Goal: Task Accomplishment & Management: Manage account settings

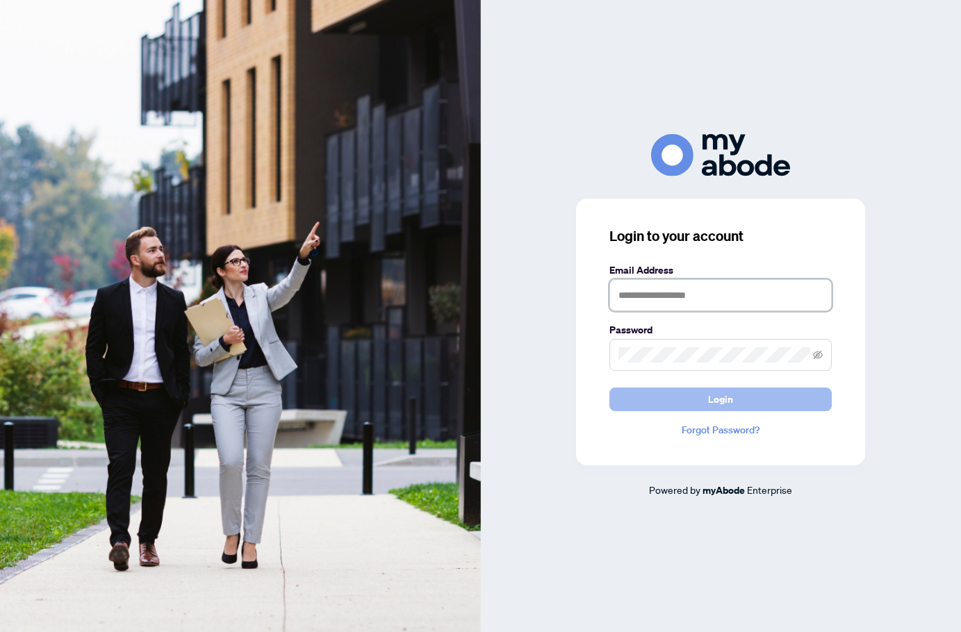
type input "**********"
click at [673, 390] on button "Login" at bounding box center [720, 400] width 222 height 24
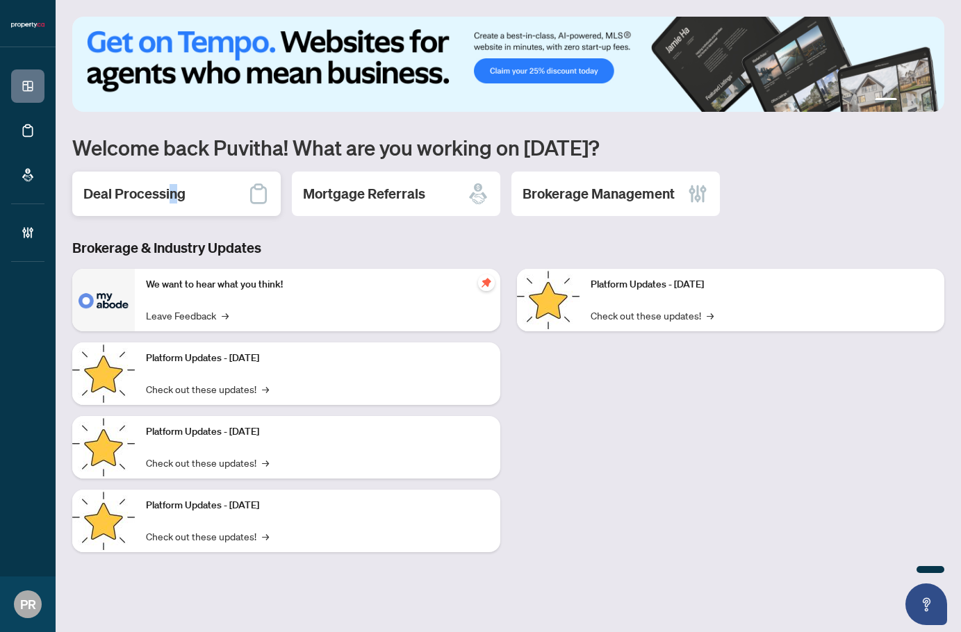
click at [173, 183] on div "Deal Processing" at bounding box center [176, 194] width 208 height 44
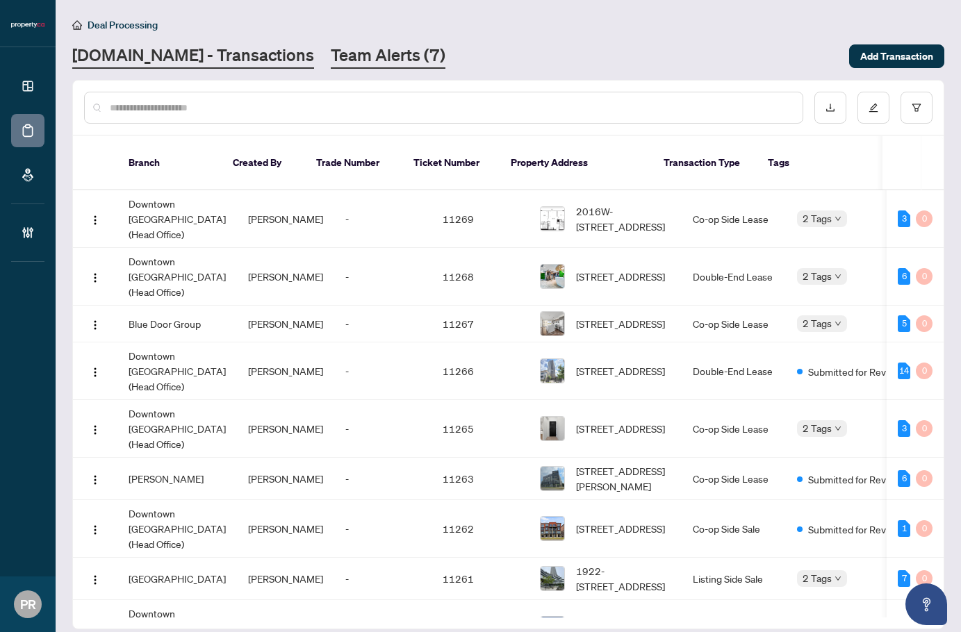
click at [331, 61] on link "Team Alerts (7)" at bounding box center [388, 56] width 115 height 25
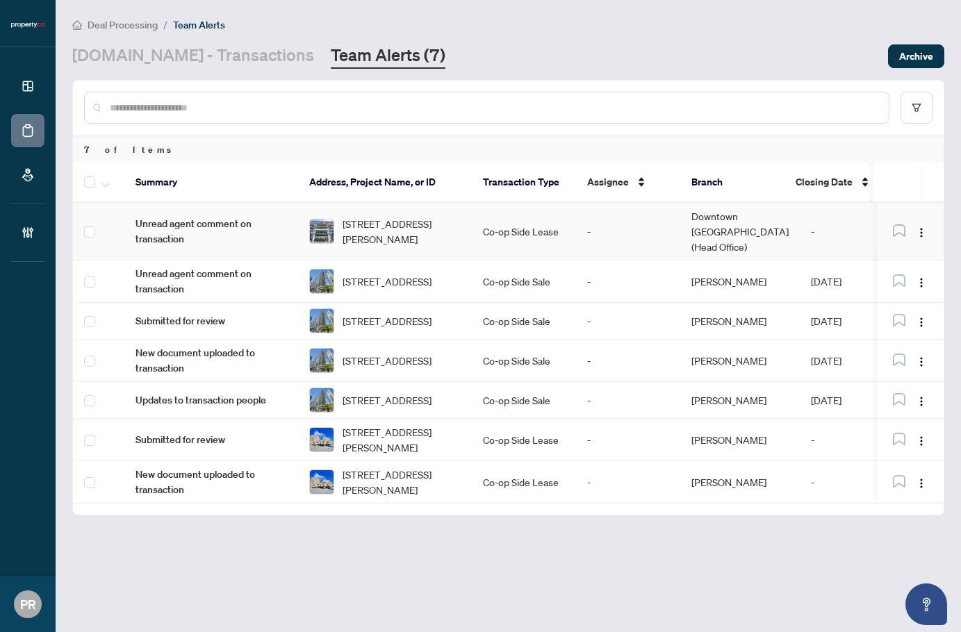
click at [707, 222] on td "Downtown [GEOGRAPHIC_DATA] (Head Office)" at bounding box center [740, 232] width 120 height 58
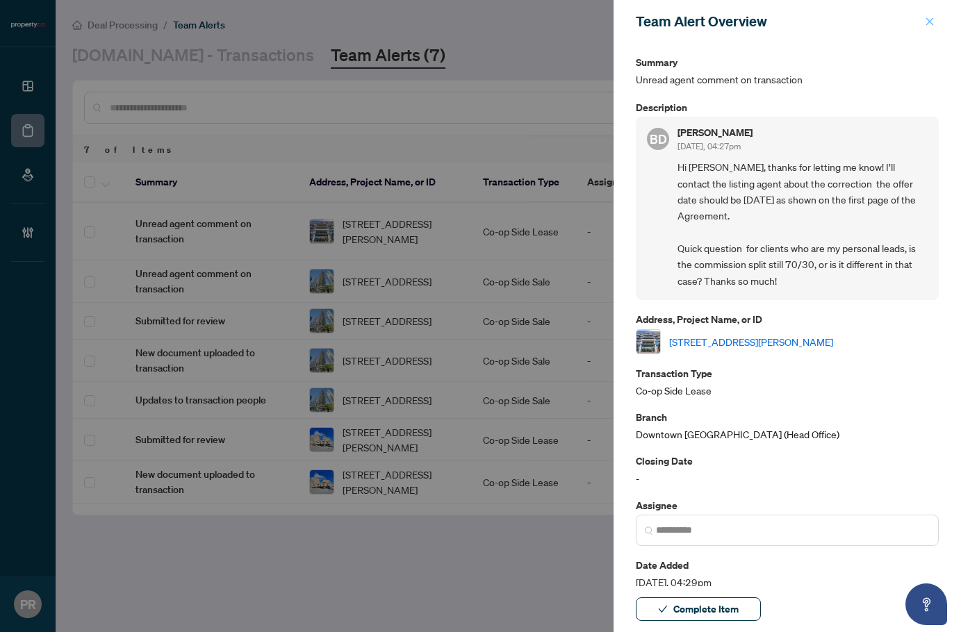
click at [927, 31] on span "button" at bounding box center [930, 21] width 10 height 22
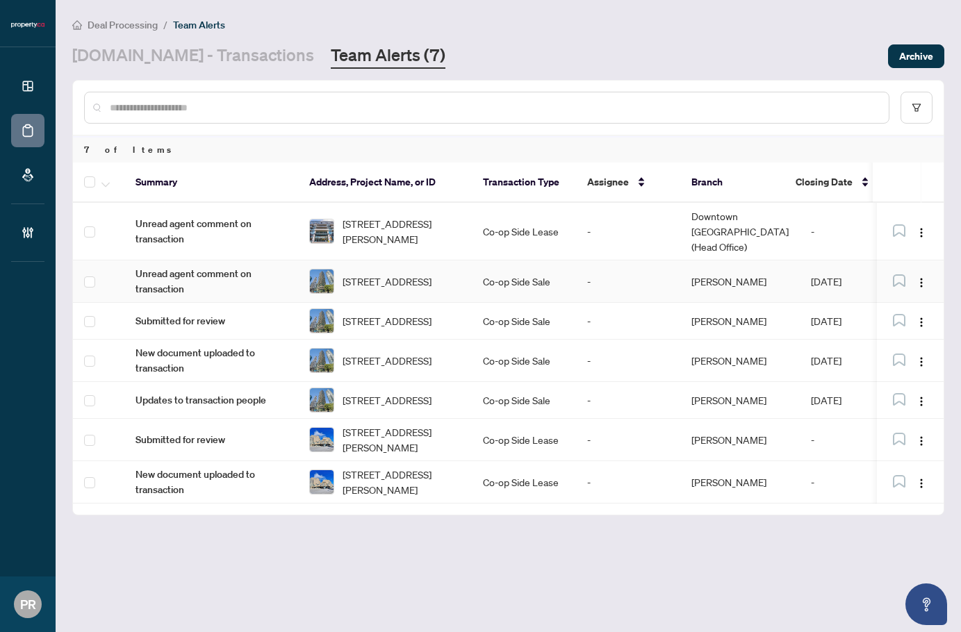
click at [478, 272] on td "Co-op Side Sale" at bounding box center [524, 282] width 104 height 42
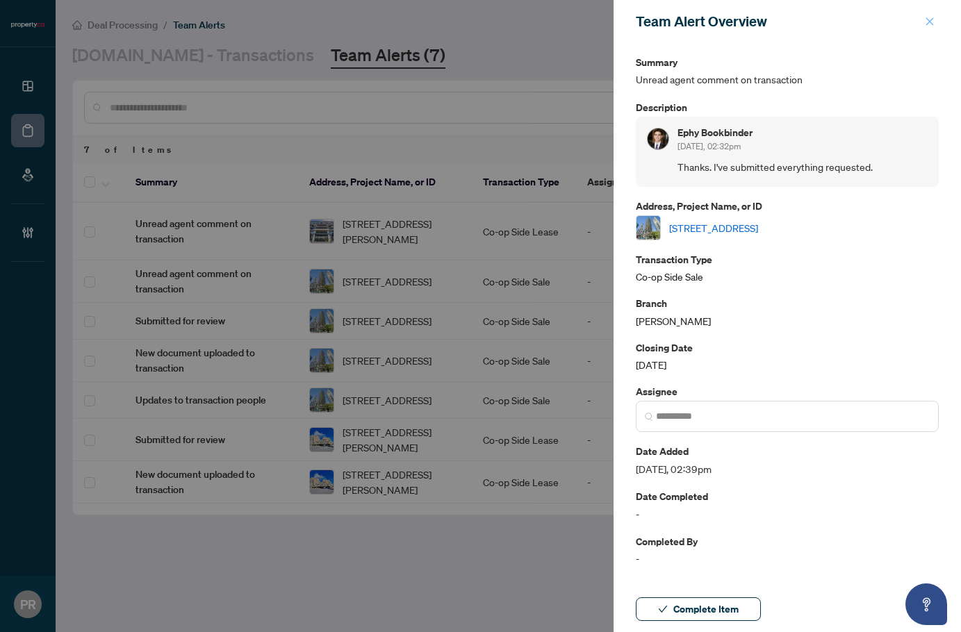
click at [925, 20] on icon "close" at bounding box center [930, 22] width 10 height 10
